Goal: Entertainment & Leisure: Consume media (video, audio)

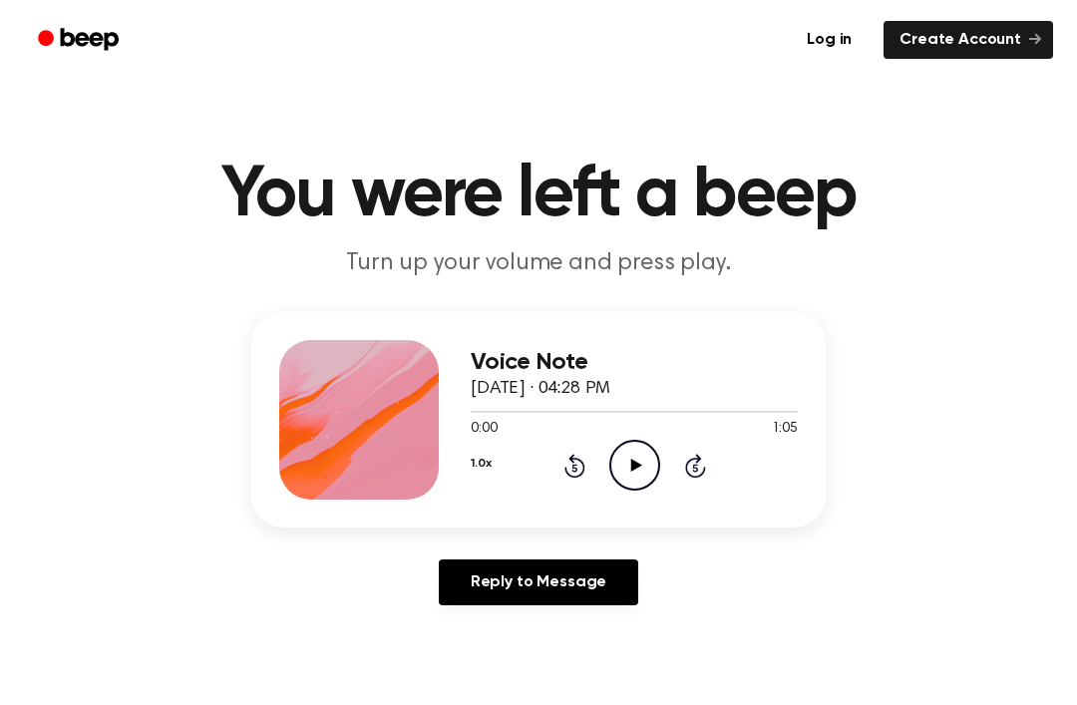
click at [642, 471] on icon "Play Audio" at bounding box center [634, 465] width 51 height 51
click at [579, 462] on icon at bounding box center [574, 466] width 21 height 24
click at [579, 461] on icon at bounding box center [574, 466] width 21 height 24
click at [569, 467] on icon "Rewind 5 seconds" at bounding box center [574, 466] width 22 height 26
click at [568, 467] on icon "Rewind 5 seconds" at bounding box center [574, 466] width 22 height 26
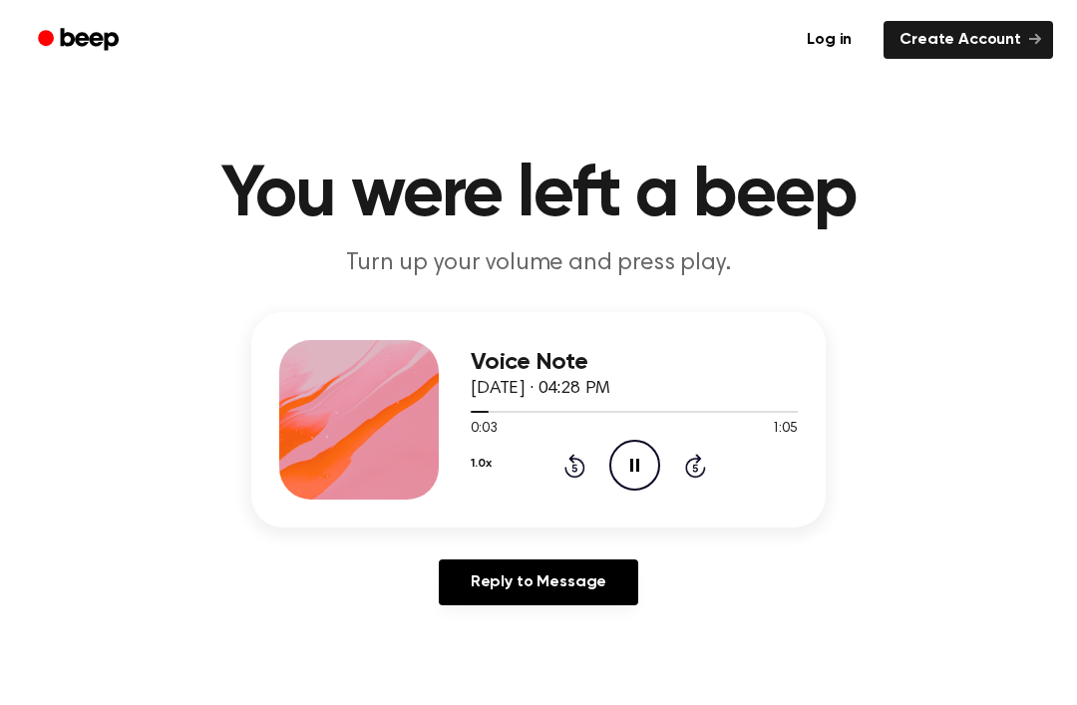
click at [574, 465] on icon at bounding box center [573, 468] width 5 height 8
click at [572, 472] on icon "Rewind 5 seconds" at bounding box center [574, 466] width 22 height 26
click at [556, 472] on div "1.0x Rewind 5 seconds Pause Audio Skip 5 seconds" at bounding box center [633, 465] width 327 height 51
click at [573, 475] on icon at bounding box center [574, 466] width 21 height 24
click at [564, 462] on icon "Rewind 5 seconds" at bounding box center [574, 466] width 22 height 26
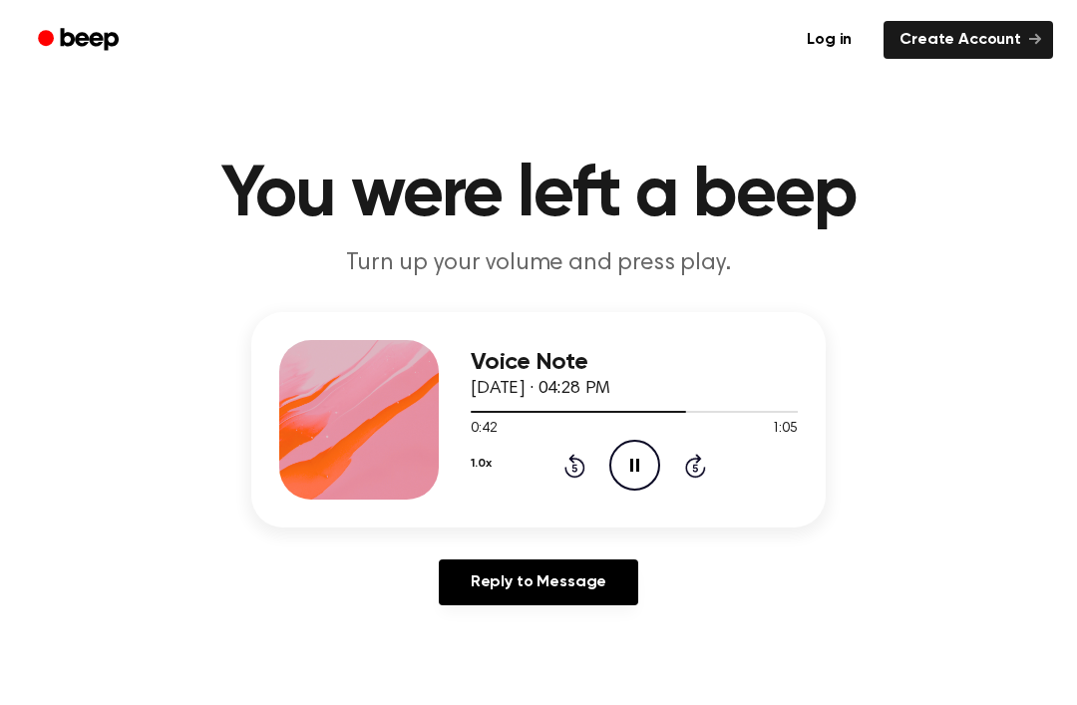
click at [561, 459] on div "1.0x Rewind 5 seconds Pause Audio Skip 5 seconds" at bounding box center [633, 465] width 327 height 51
click at [578, 469] on icon "Rewind 5 seconds" at bounding box center [574, 466] width 22 height 26
click at [578, 476] on icon at bounding box center [574, 466] width 21 height 24
click at [570, 471] on icon "Rewind 5 seconds" at bounding box center [574, 466] width 22 height 26
click at [570, 475] on icon at bounding box center [574, 466] width 21 height 24
